Goal: Information Seeking & Learning: Learn about a topic

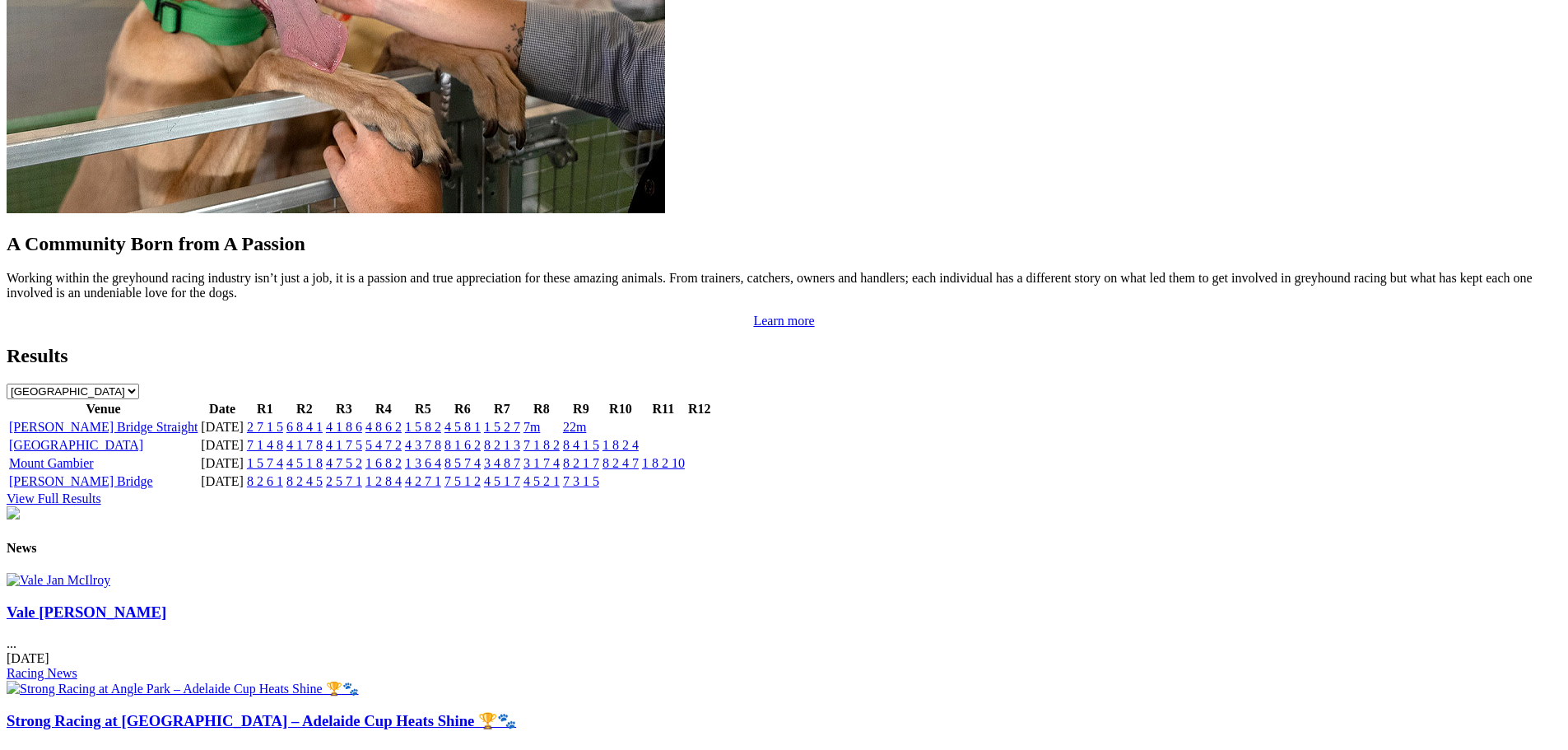
scroll to position [1729, 0]
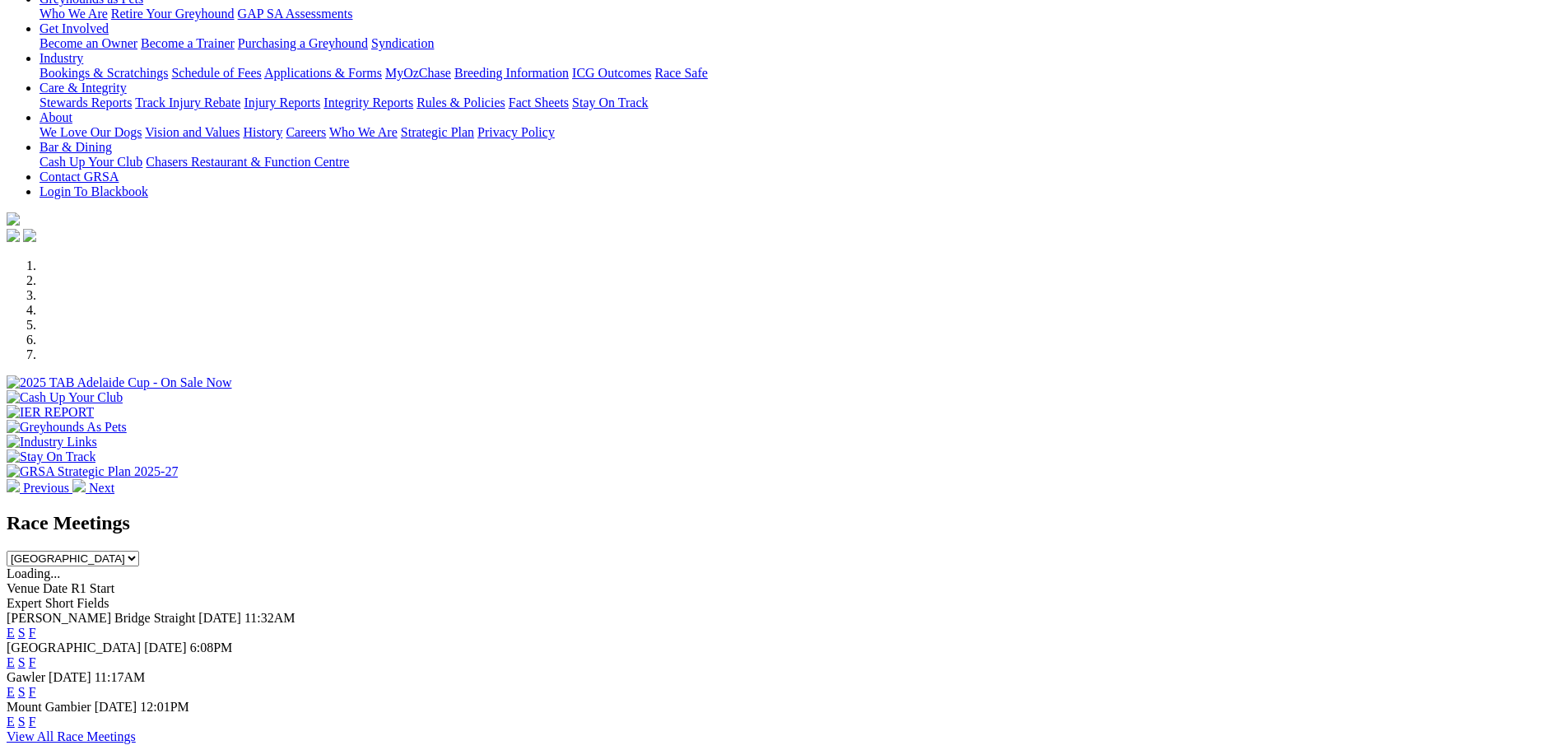
scroll to position [345, 0]
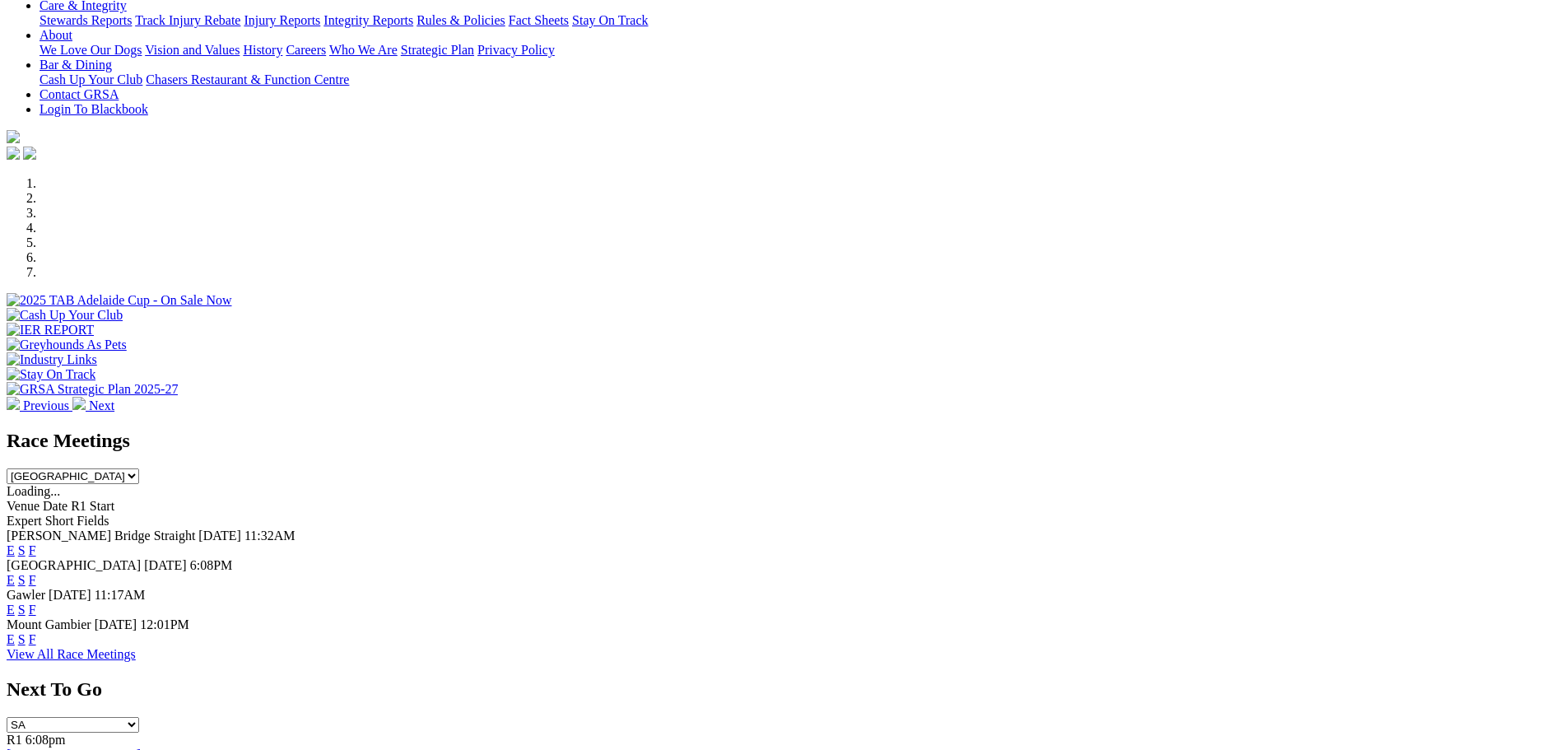
click at [91, 618] on span "Mount Gambier" at bounding box center [49, 625] width 84 height 14
click at [37, 633] on link "F" at bounding box center [32, 640] width 8 height 14
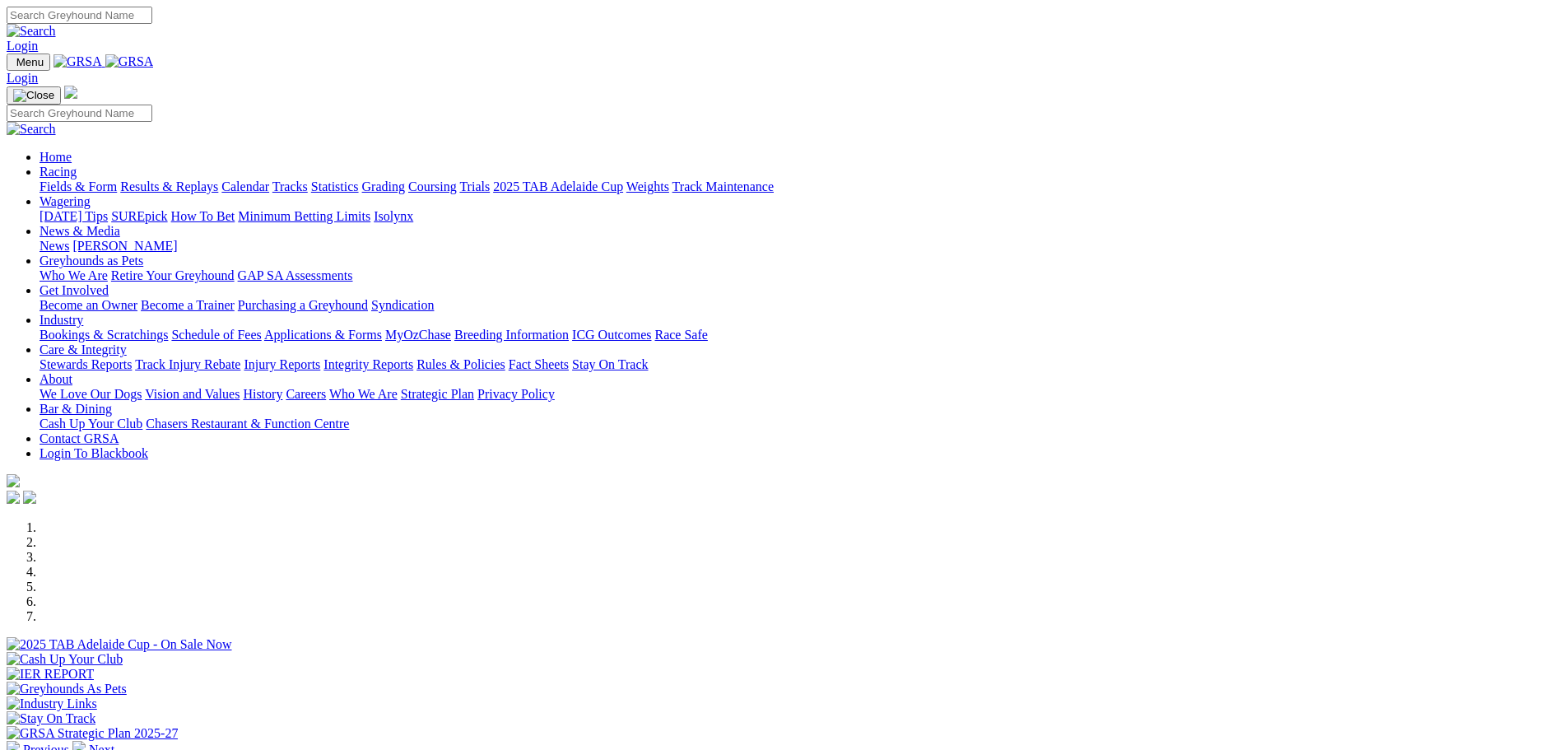
scroll to position [345, 0]
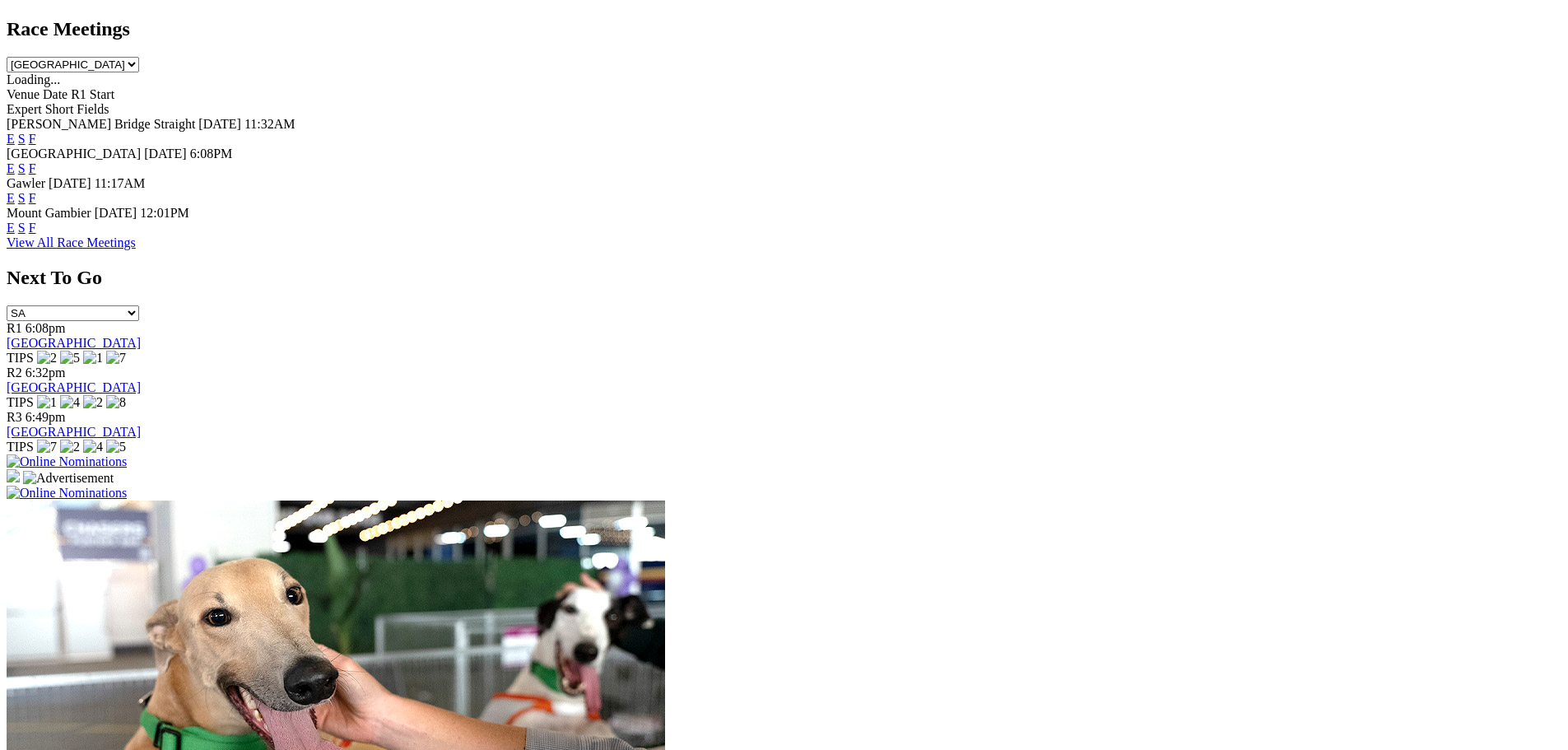
scroll to position [509, 0]
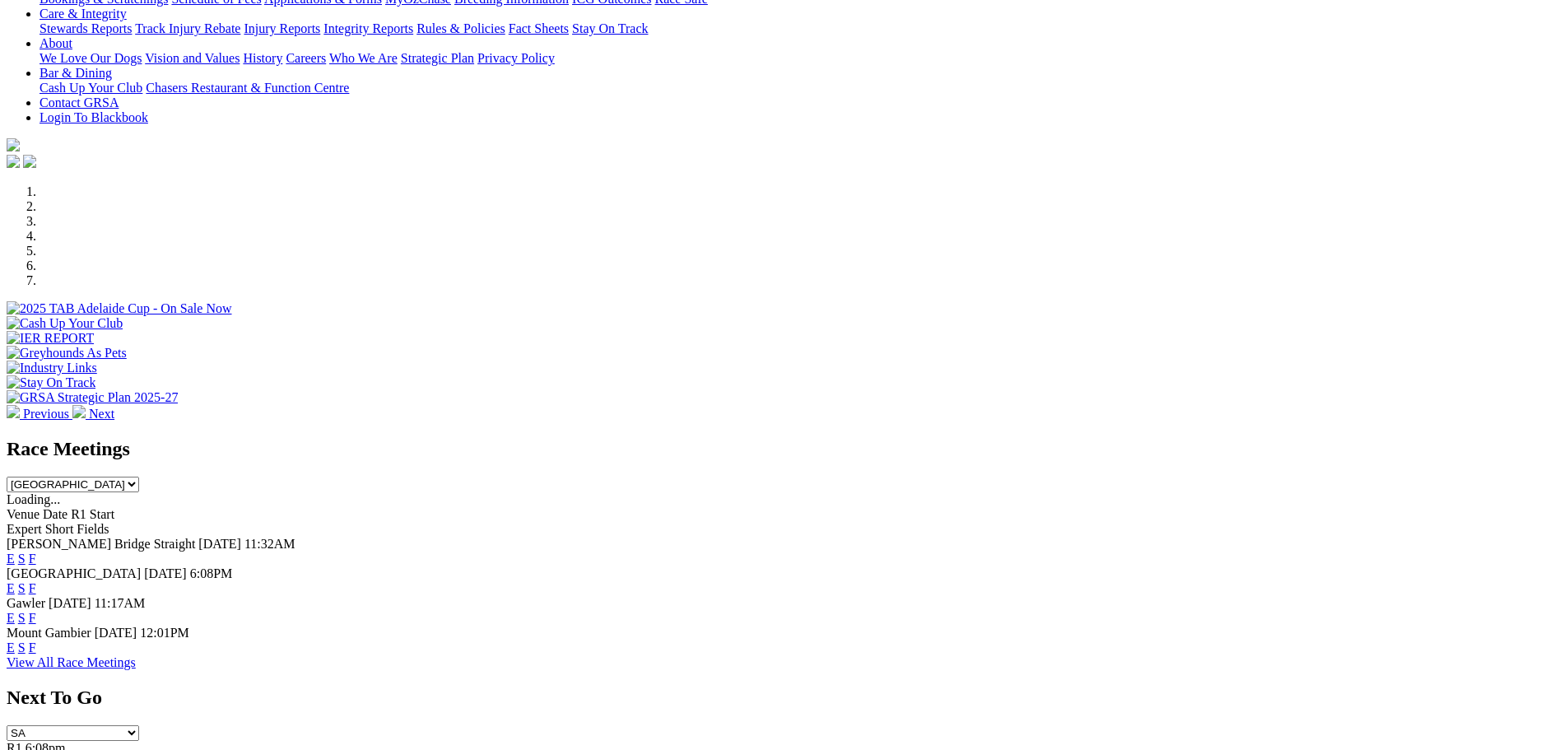
scroll to position [330, 0]
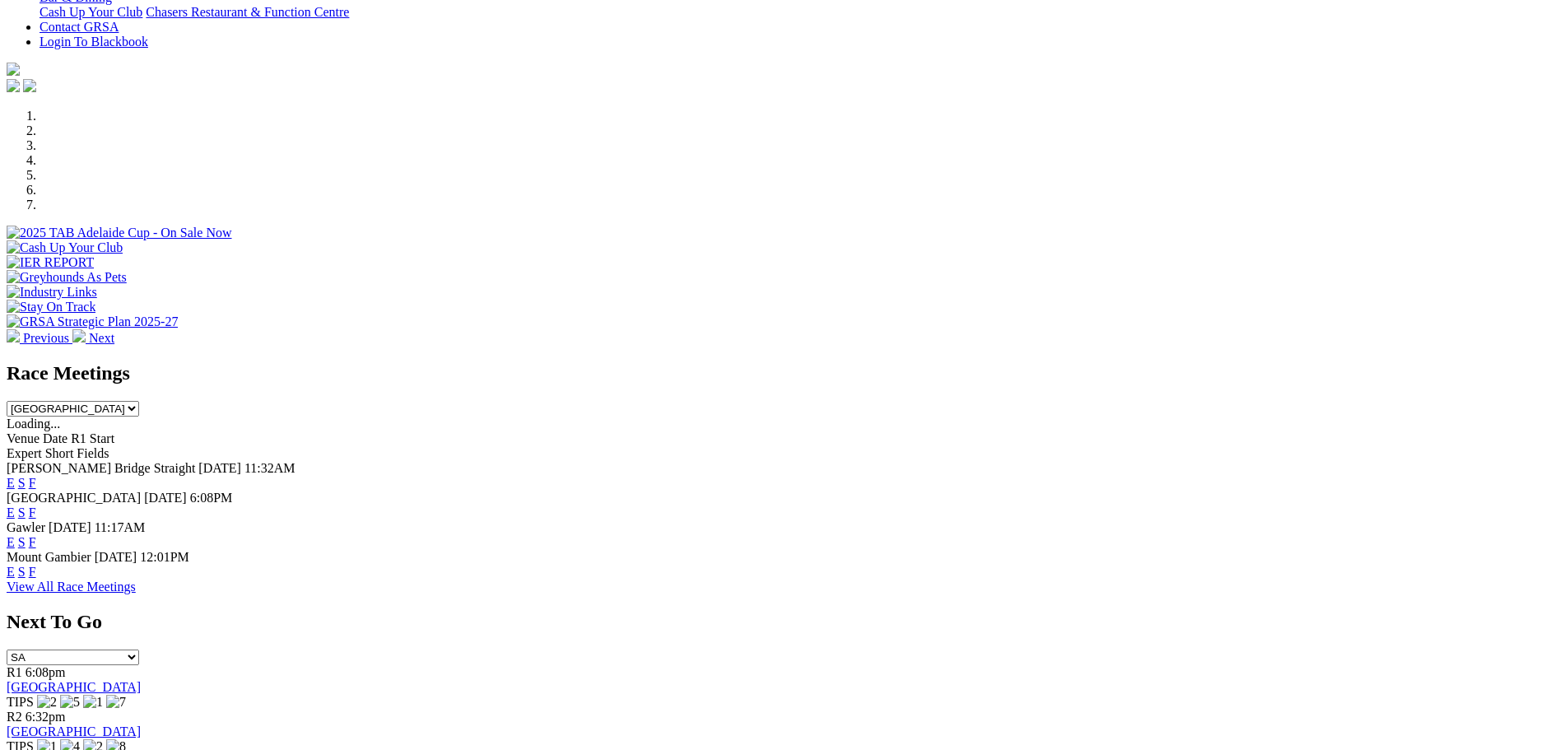
scroll to position [741, 0]
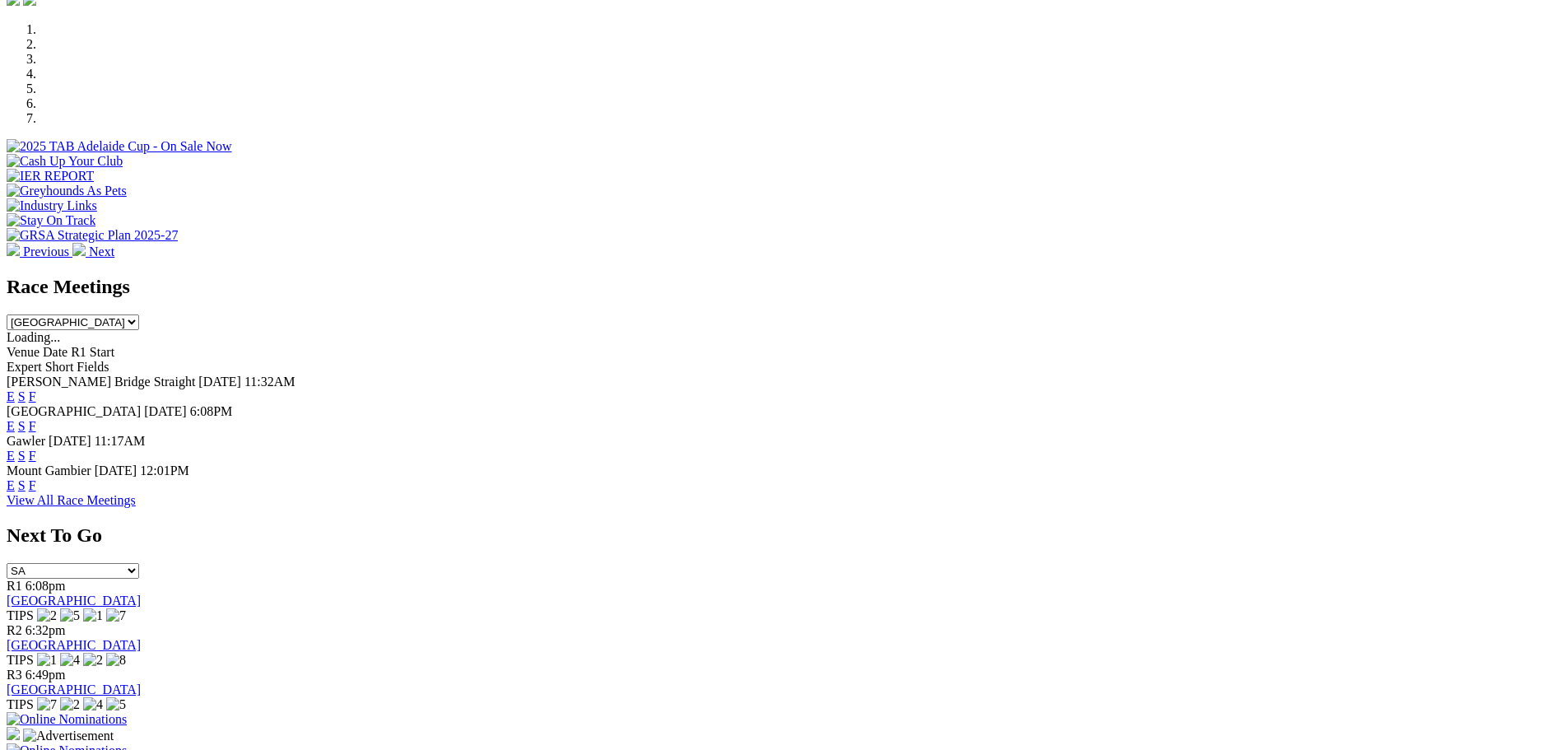
scroll to position [659, 0]
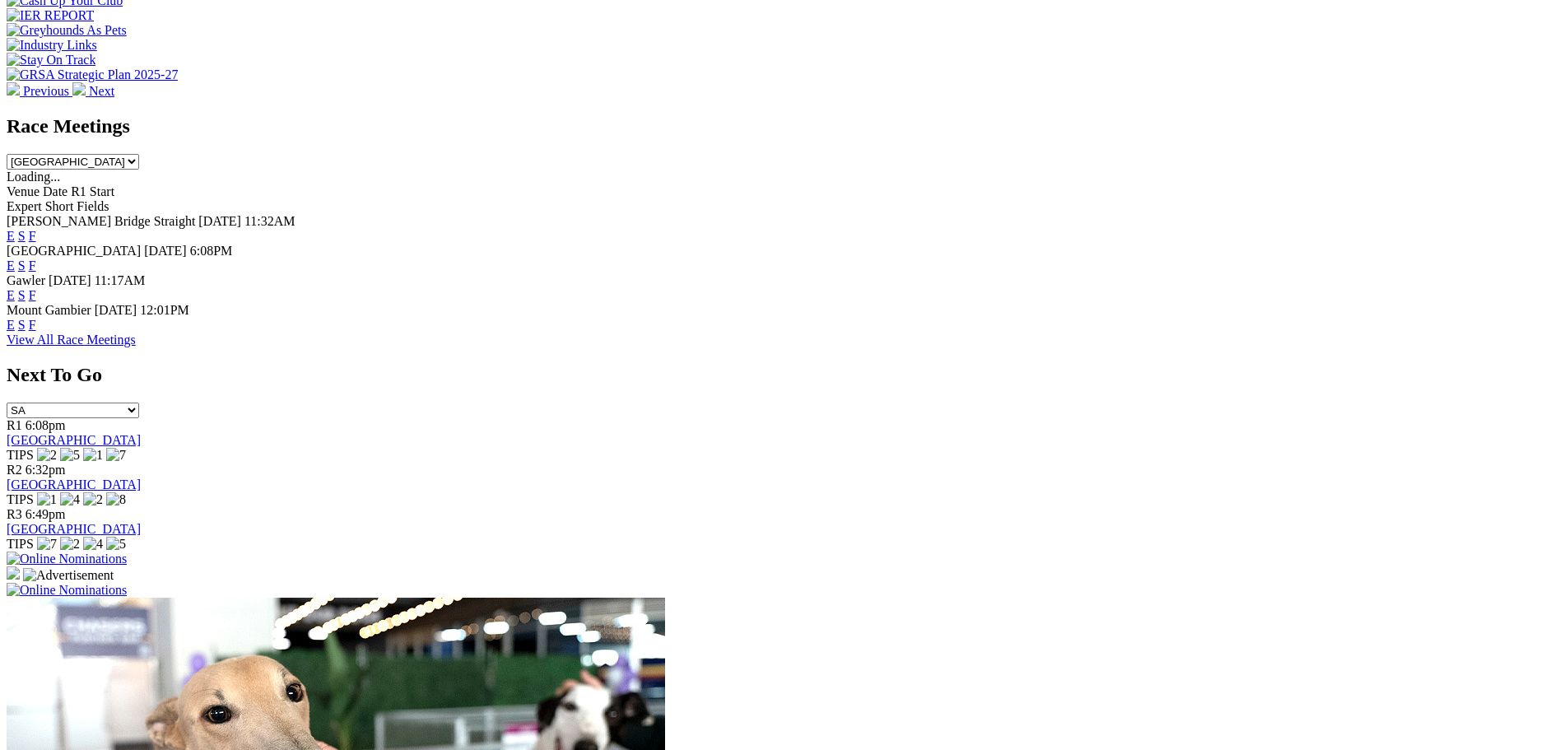
click at [37, 229] on link "F" at bounding box center [32, 236] width 8 height 14
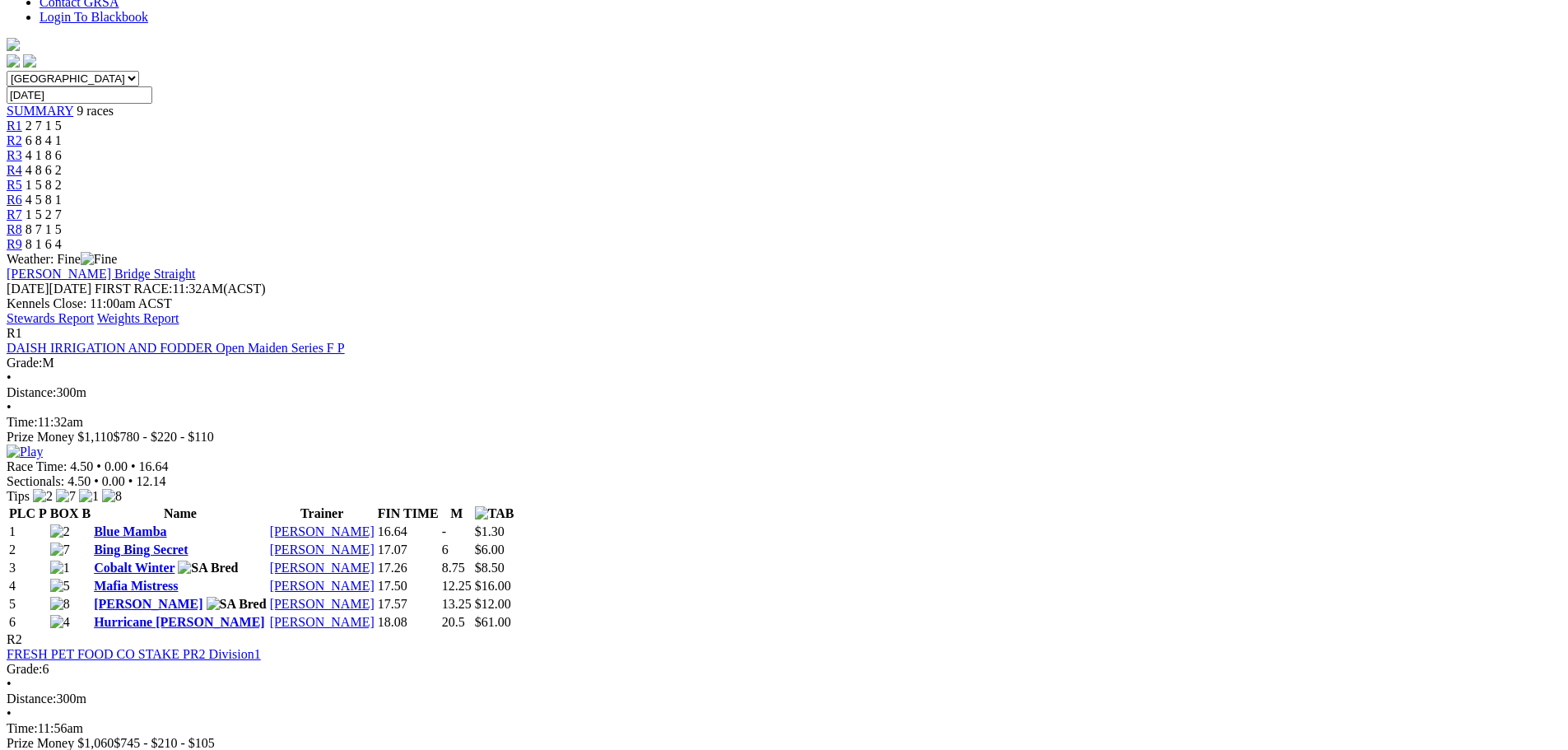
scroll to position [494, 0]
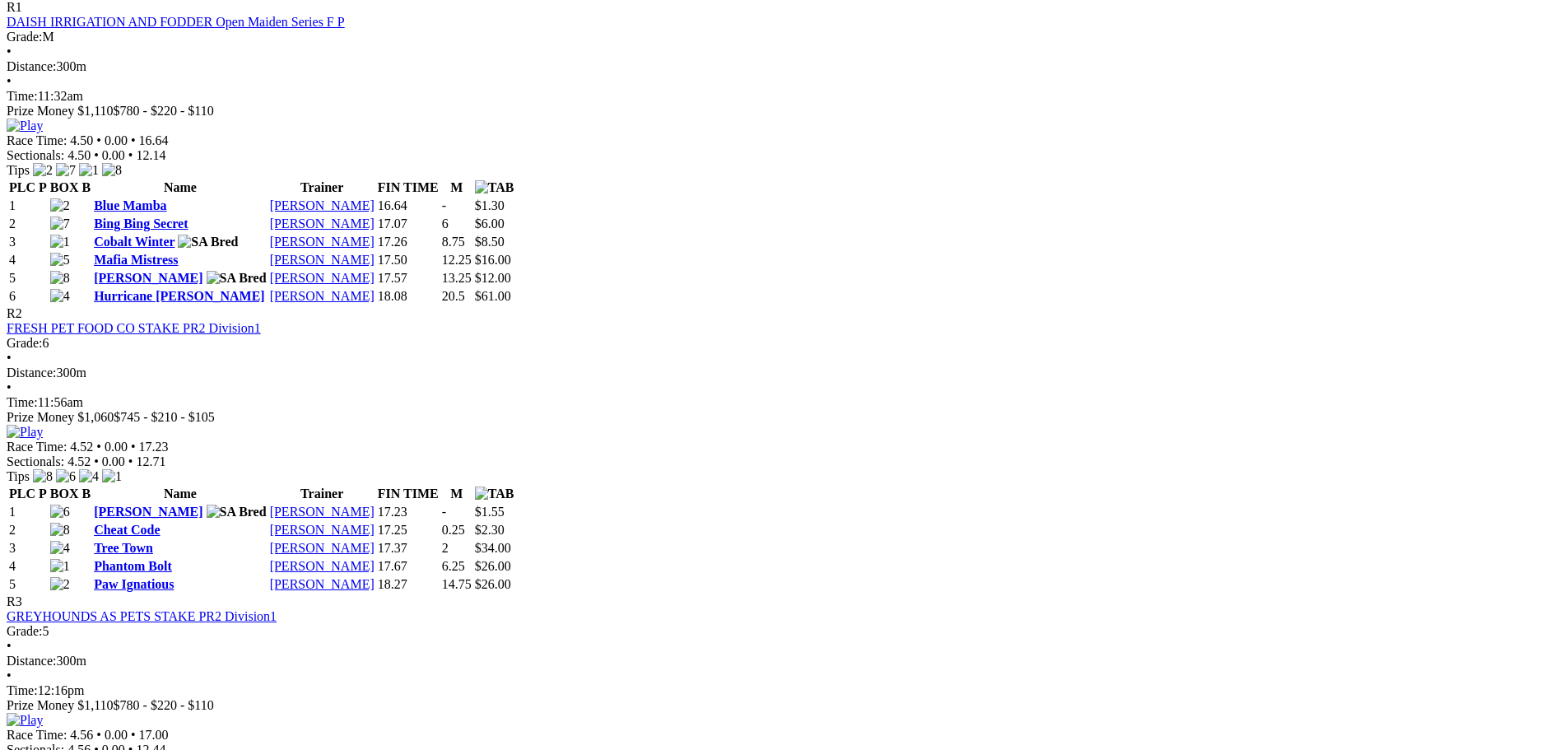
scroll to position [823, 0]
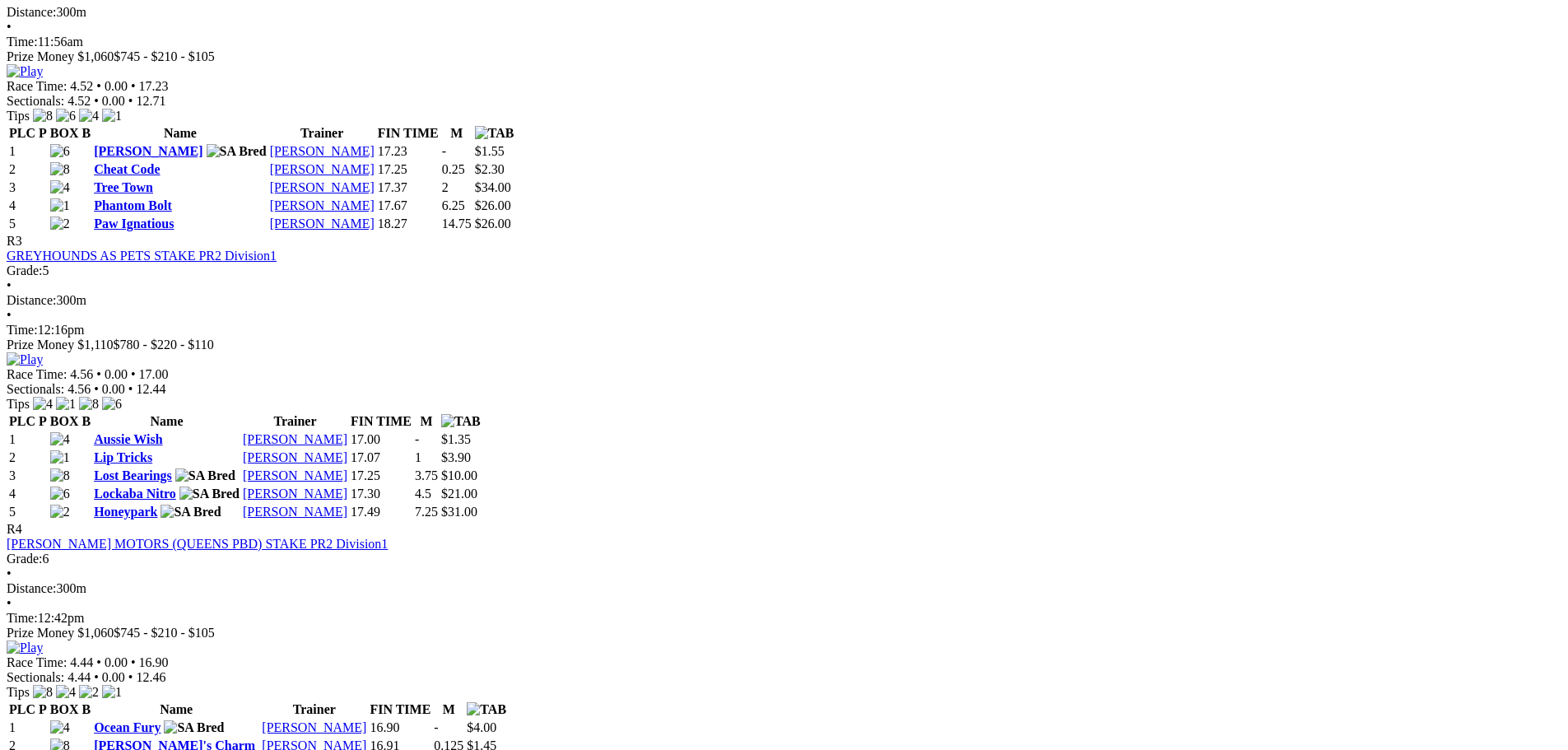
scroll to position [1647, 0]
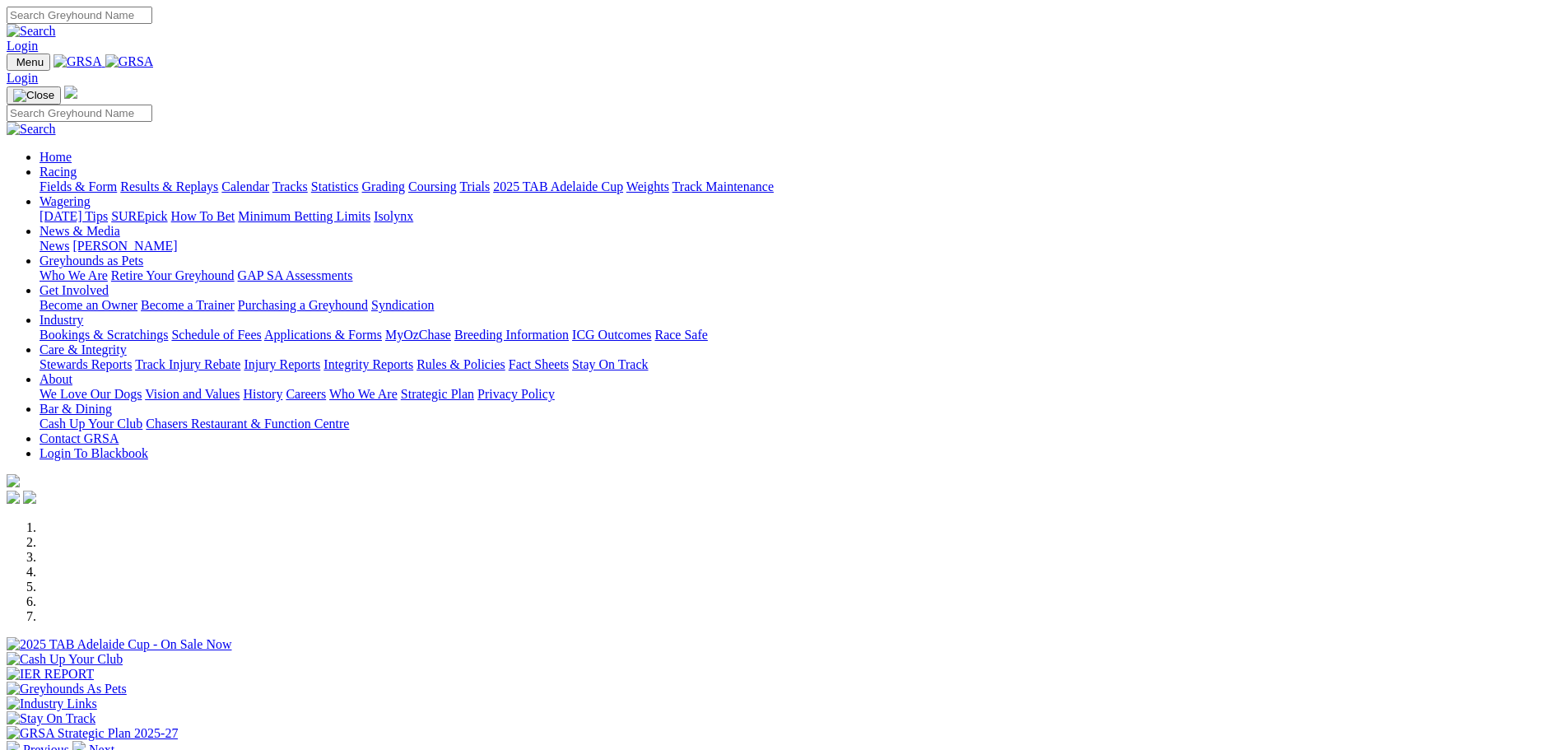
scroll to position [662, 0]
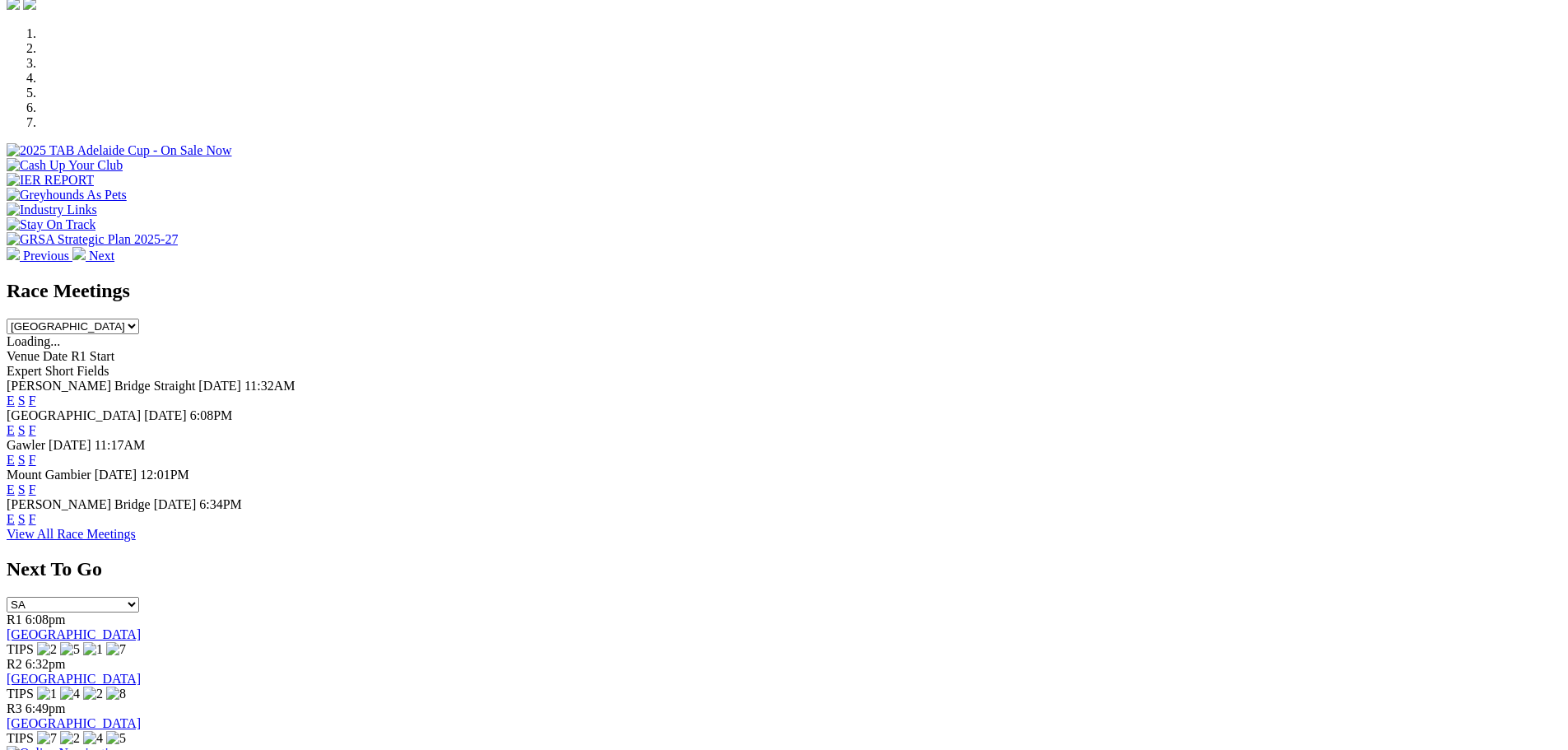
click at [37, 512] on link "F" at bounding box center [32, 519] width 8 height 14
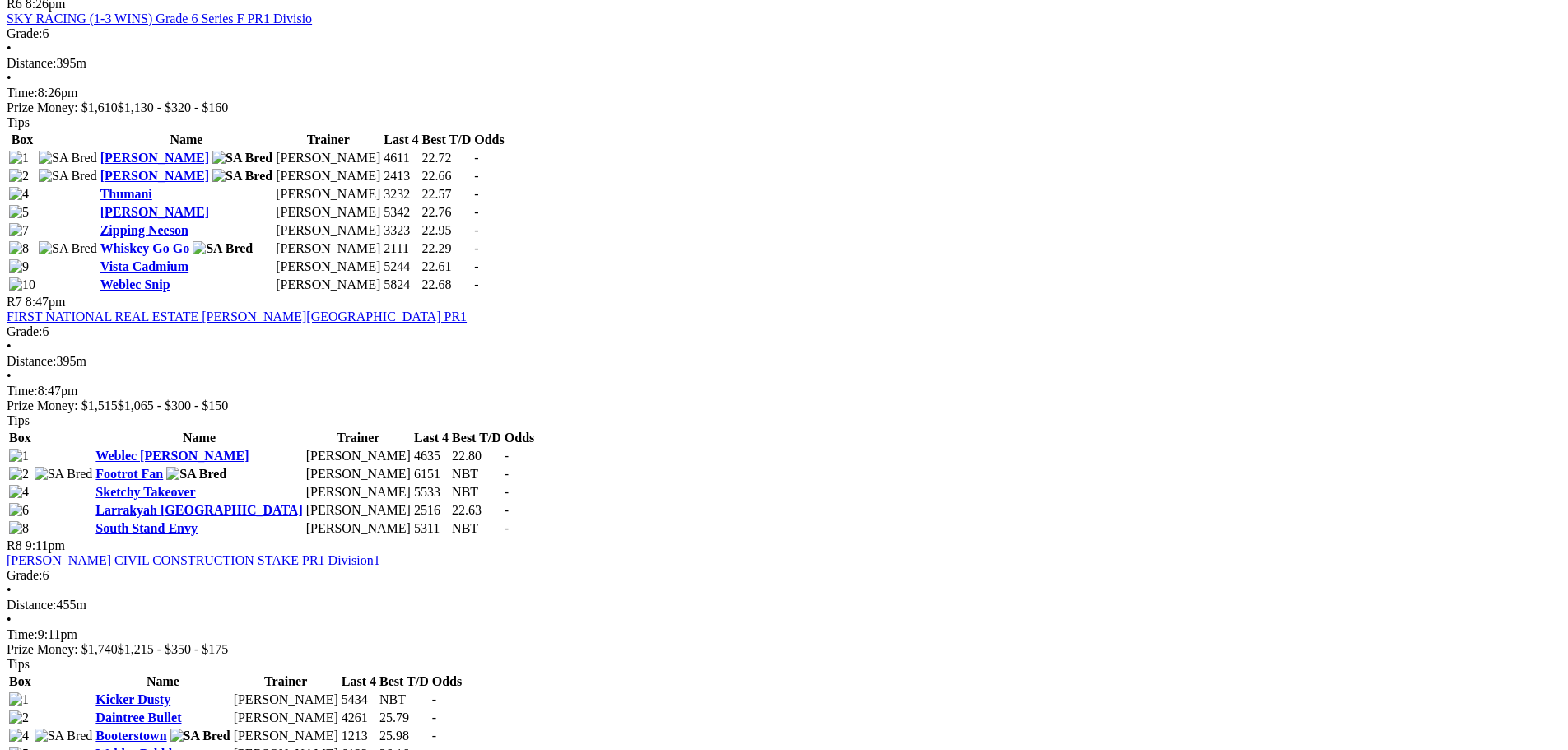
scroll to position [2140, 0]
